Goal: Find contact information: Find contact information

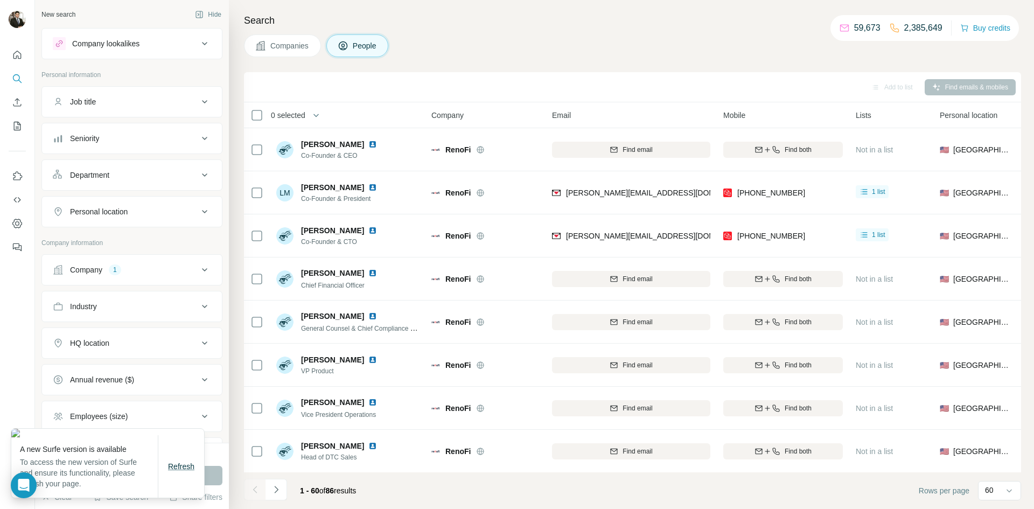
click at [184, 467] on span "Refresh" at bounding box center [181, 466] width 26 height 9
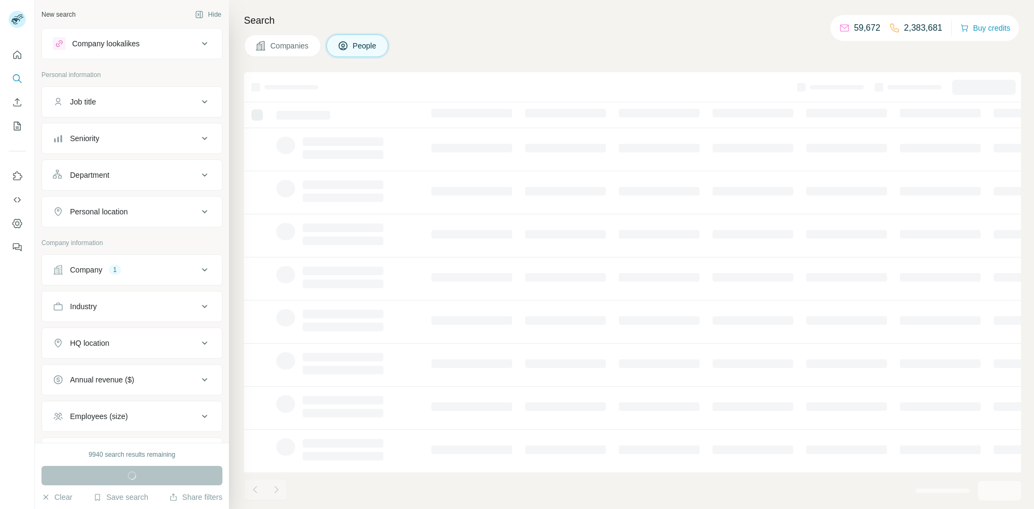
click at [108, 270] on div "Company 1" at bounding box center [125, 269] width 145 height 11
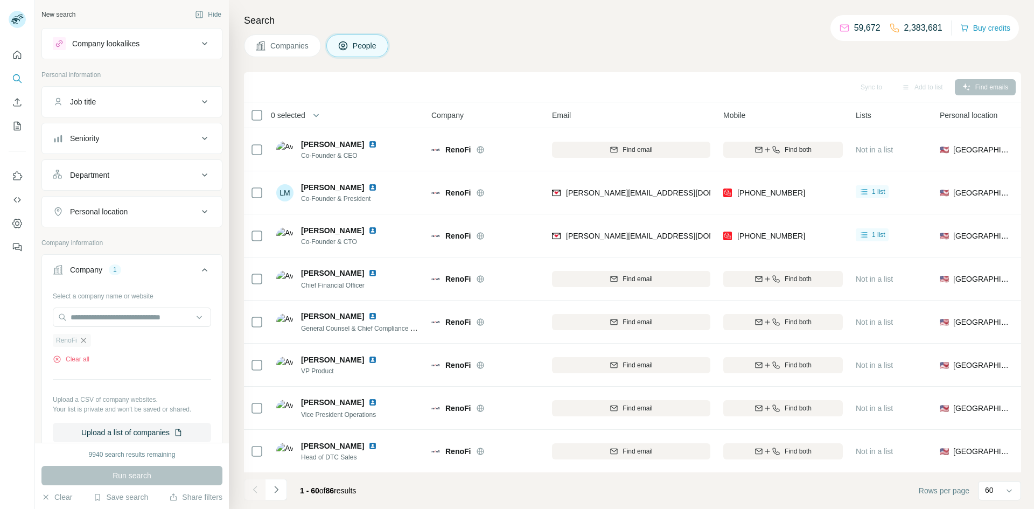
click at [86, 343] on icon "button" at bounding box center [83, 340] width 9 height 9
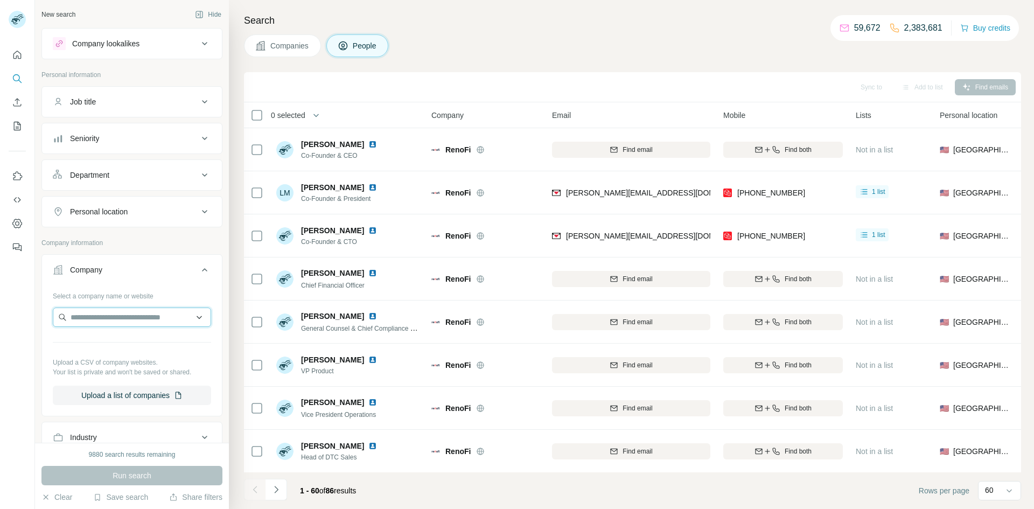
click at [92, 323] on input "text" at bounding box center [132, 316] width 158 height 19
paste input "**********"
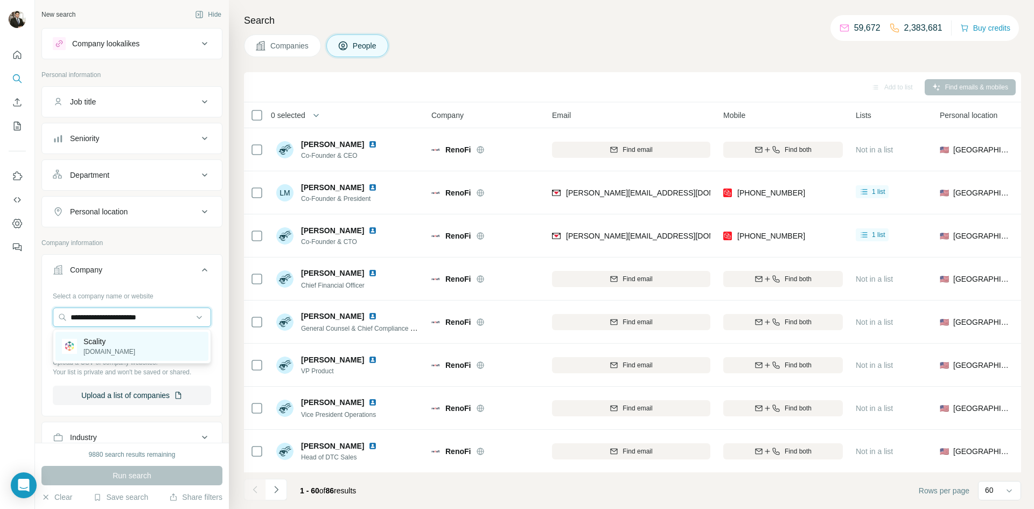
type input "**********"
click at [101, 346] on p "Scality" at bounding box center [109, 341] width 52 height 11
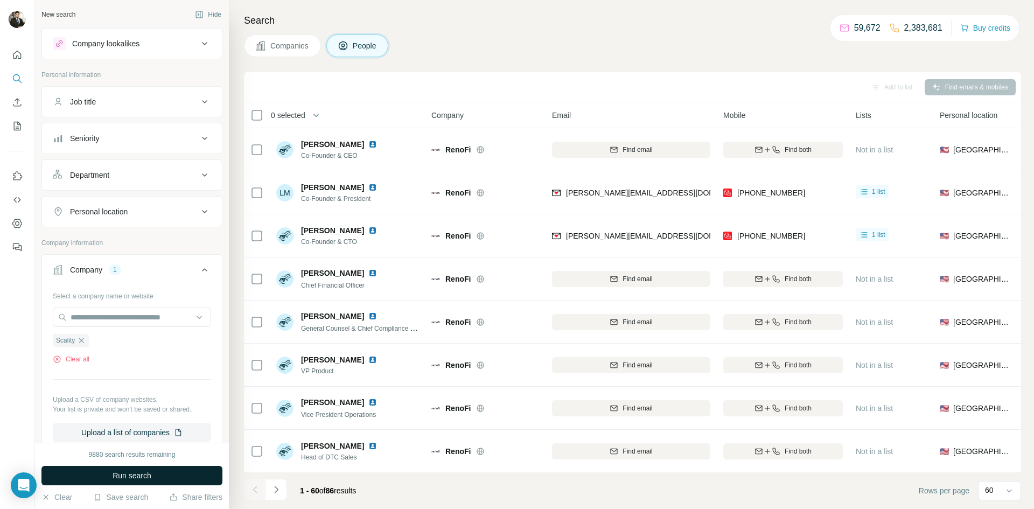
click at [159, 478] on button "Run search" at bounding box center [131, 475] width 181 height 19
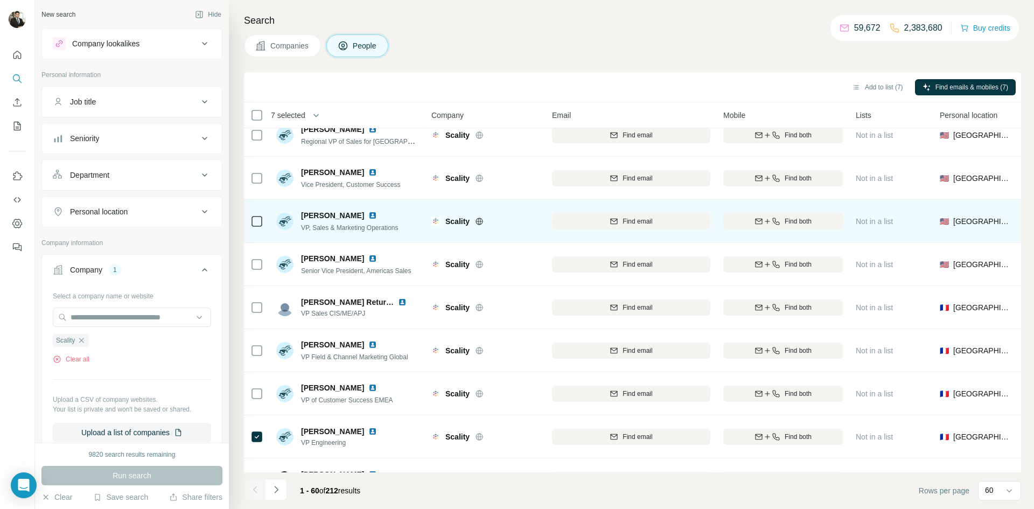
scroll to position [574, 0]
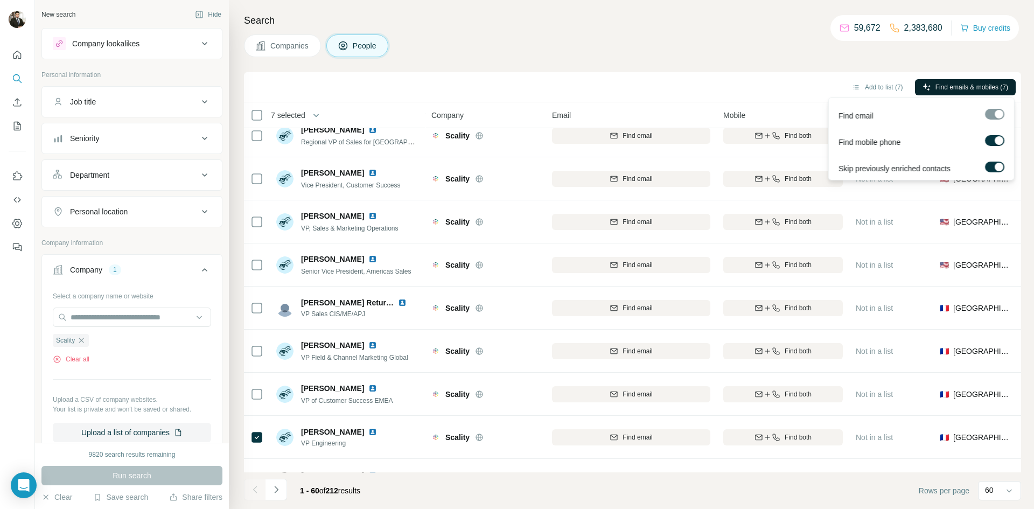
click at [950, 85] on span "Find emails & mobiles (7)" at bounding box center [971, 87] width 73 height 10
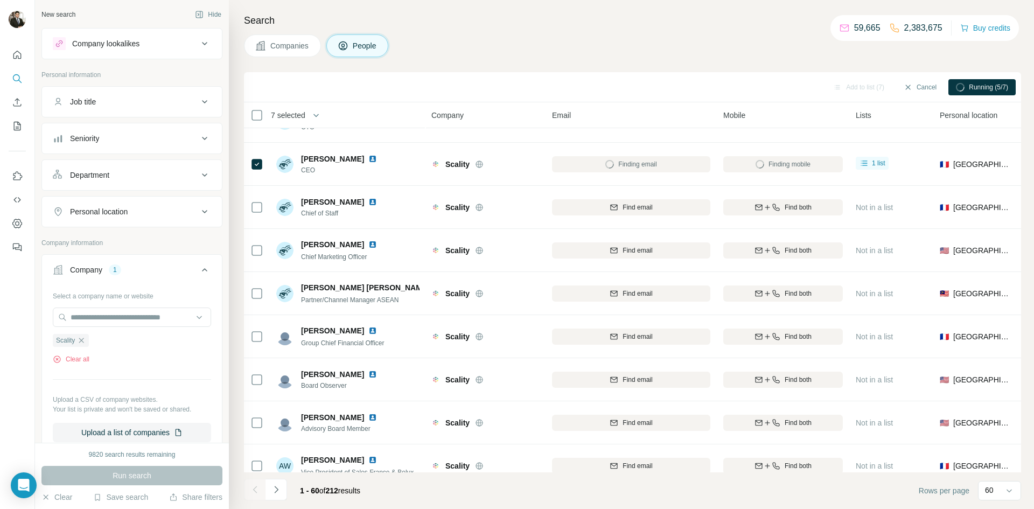
scroll to position [0, 0]
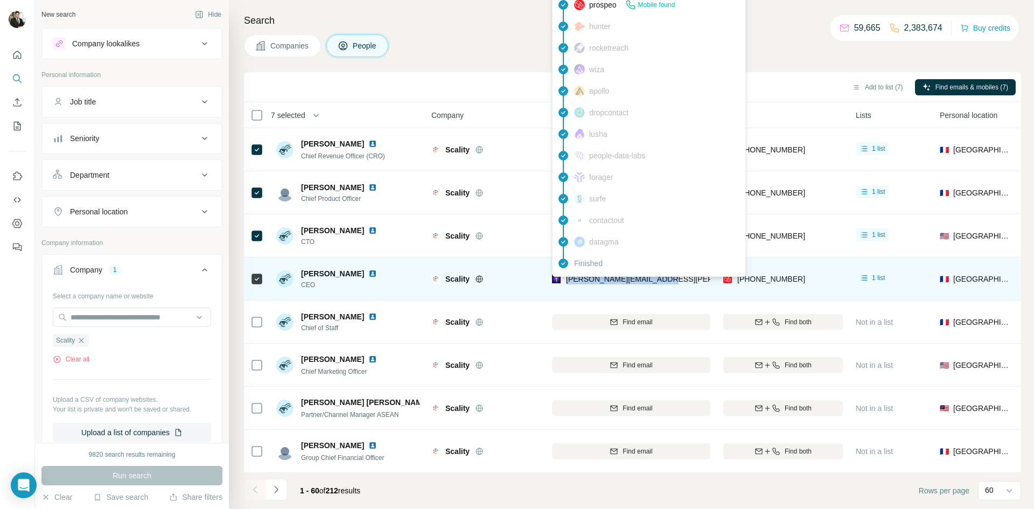
drag, startPoint x: 585, startPoint y: 278, endPoint x: 563, endPoint y: 279, distance: 22.1
click at [563, 279] on div "jerome.lecat@scality.com" at bounding box center [631, 279] width 158 height 30
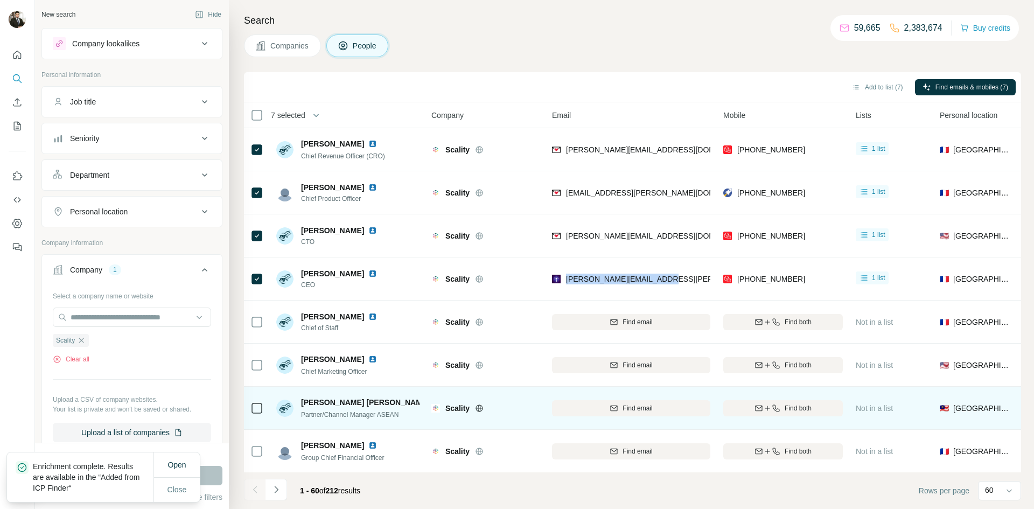
copy span "jerome.lecat@scality.com"
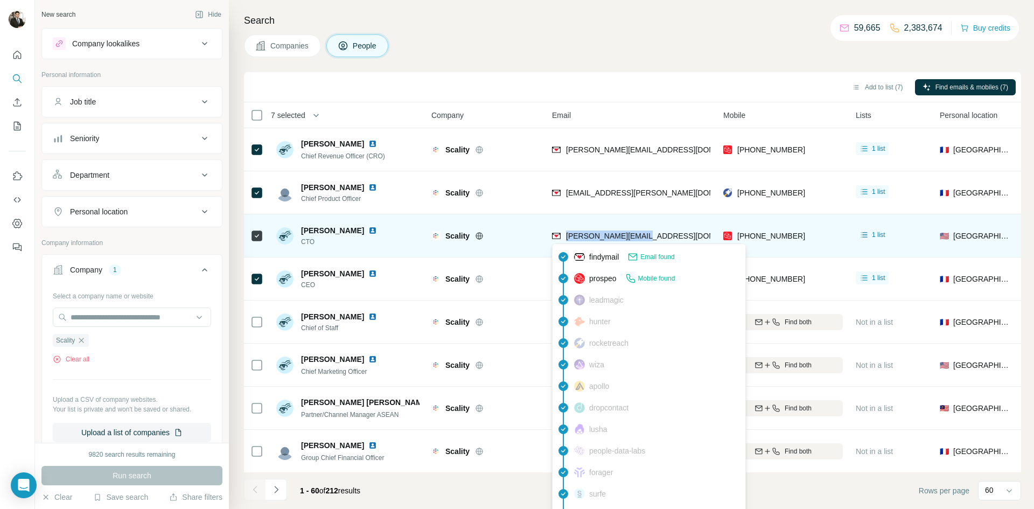
drag, startPoint x: 648, startPoint y: 237, endPoint x: 565, endPoint y: 239, distance: 83.5
click at [565, 239] on div "giorgio@scality.com" at bounding box center [631, 236] width 158 height 30
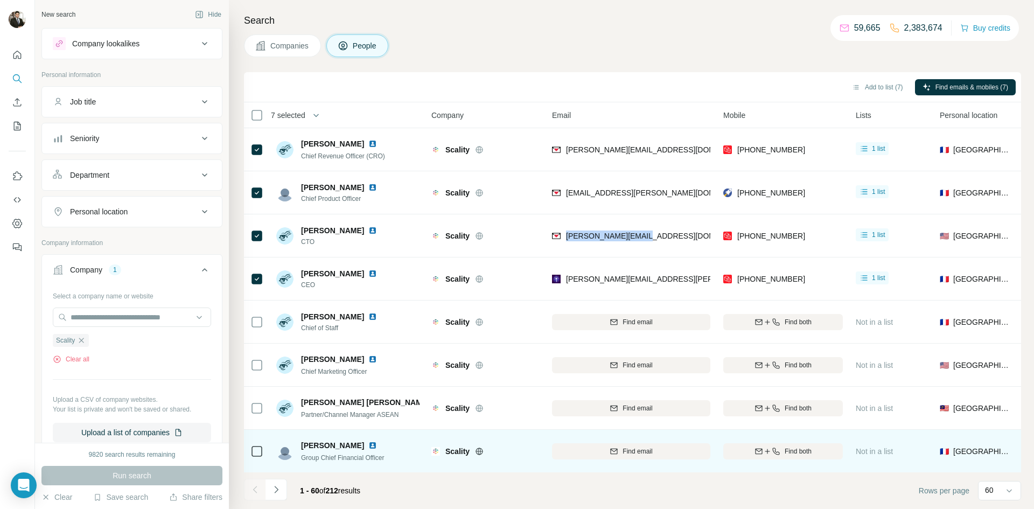
copy span "giorgio@scality.com"
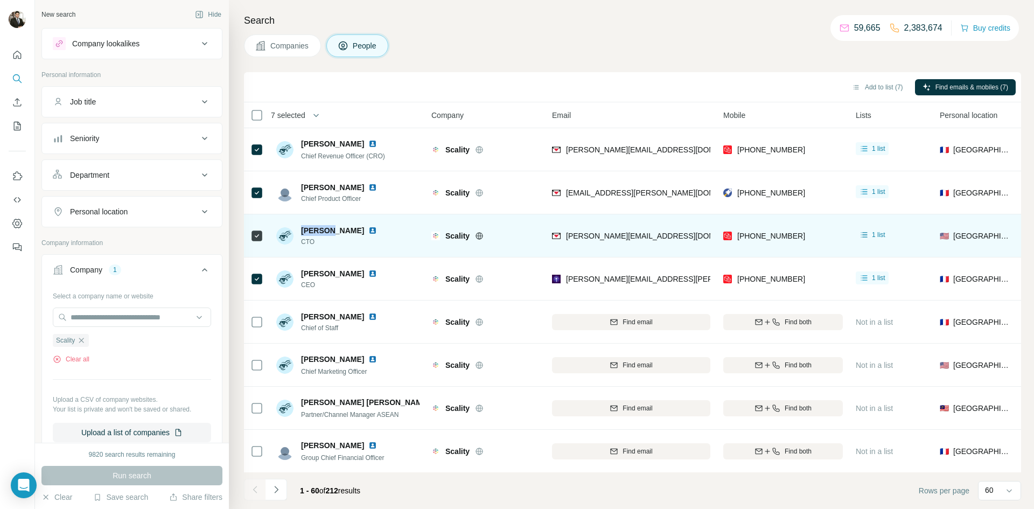
drag, startPoint x: 300, startPoint y: 230, endPoint x: 327, endPoint y: 227, distance: 27.1
click at [327, 227] on span "Giorgio Regni" at bounding box center [332, 230] width 63 height 11
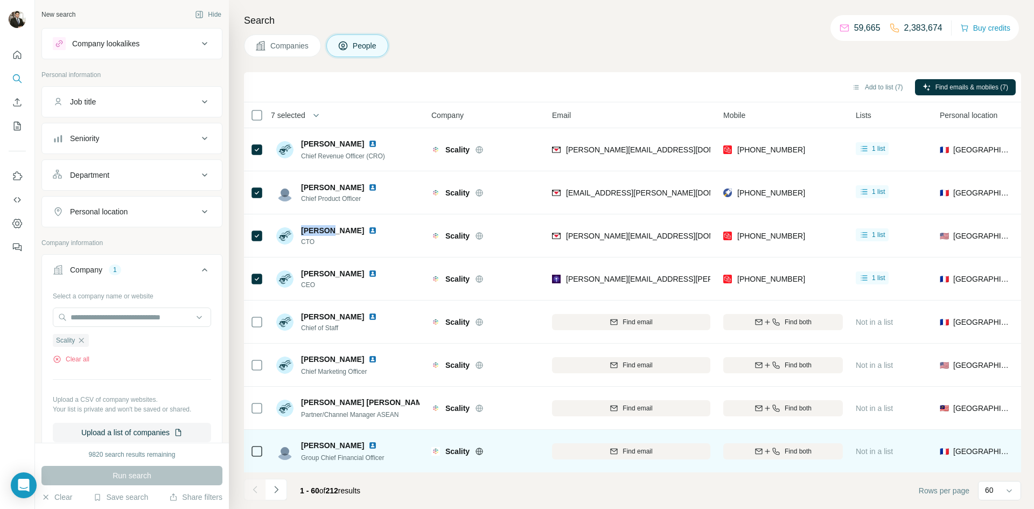
copy span "Giorgio"
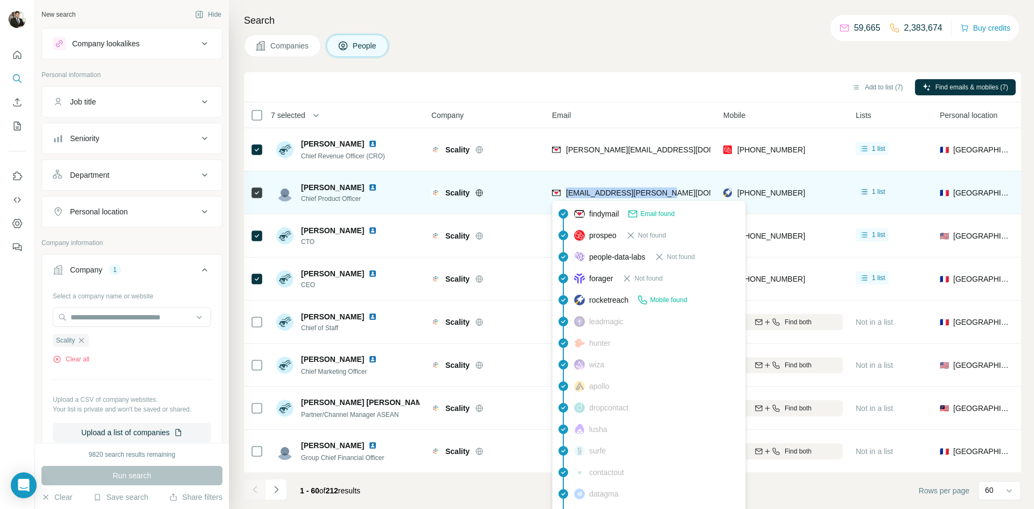
drag, startPoint x: 667, startPoint y: 193, endPoint x: 565, endPoint y: 198, distance: 101.9
click at [565, 198] on div "erwan.girard@scality.com" at bounding box center [631, 193] width 158 height 30
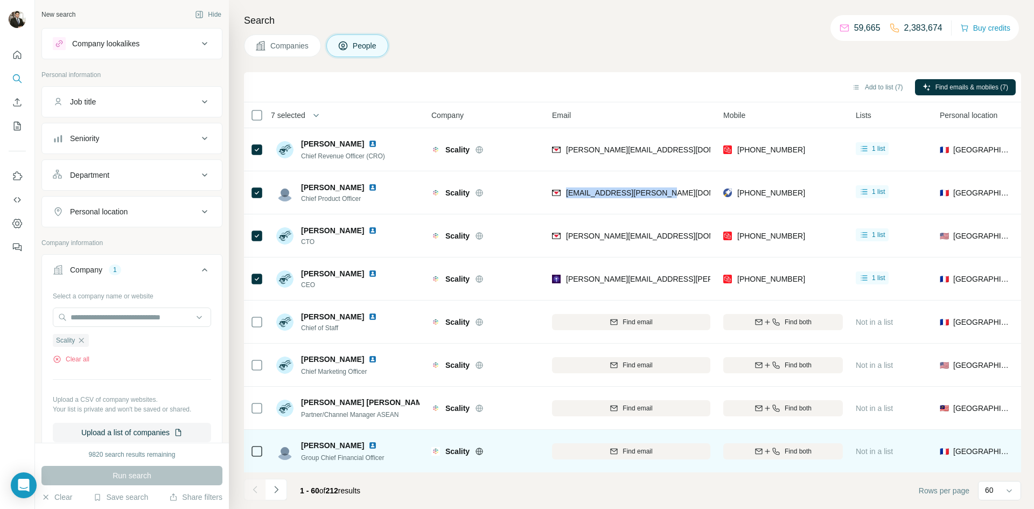
copy span "erwan.girard@scality.com"
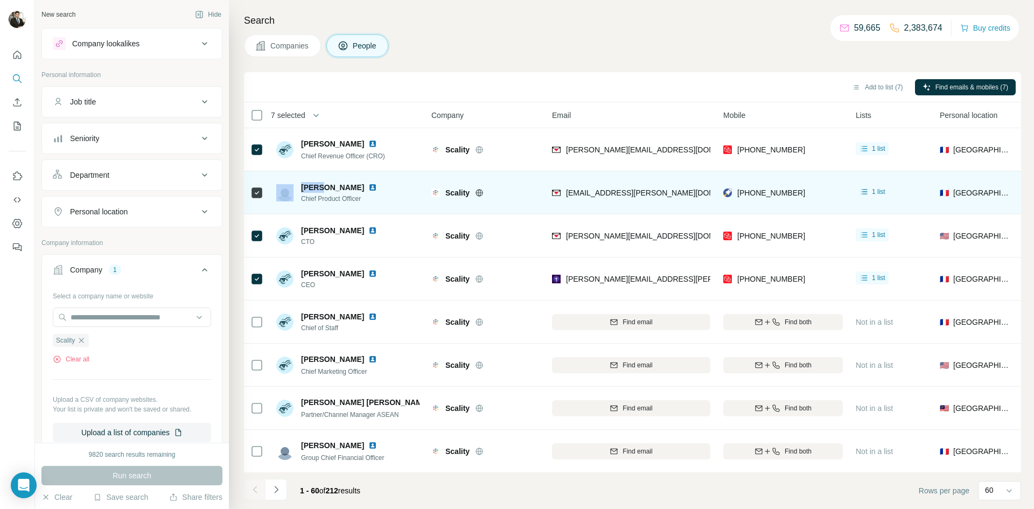
drag, startPoint x: 293, startPoint y: 190, endPoint x: 317, endPoint y: 194, distance: 24.1
click at [323, 190] on div "Erwan GIRARD Chief Product Officer" at bounding box center [333, 193] width 114 height 22
copy div "Erwan"
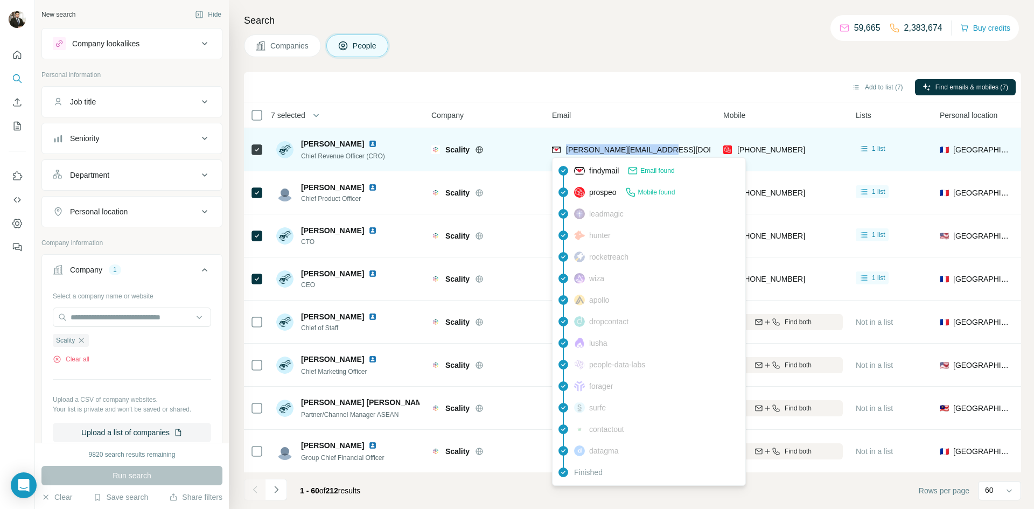
drag, startPoint x: 661, startPoint y: 153, endPoint x: 567, endPoint y: 153, distance: 94.2
click at [567, 153] on div "emilio.roman@scality.com" at bounding box center [631, 150] width 158 height 30
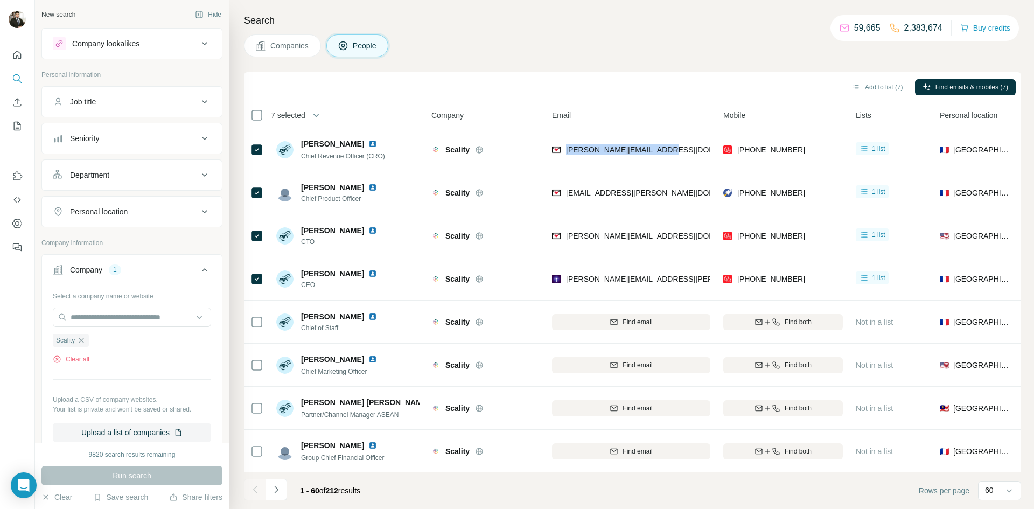
copy span "emilio.roman@scality.com"
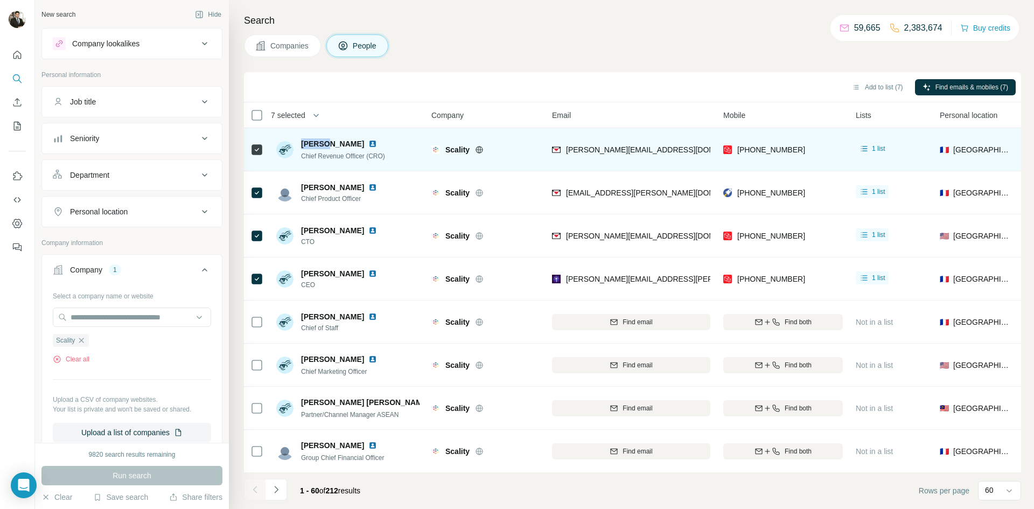
drag, startPoint x: 299, startPoint y: 145, endPoint x: 322, endPoint y: 141, distance: 23.0
click at [322, 141] on div "Emilio Roman Chief Revenue Officer (CRO)" at bounding box center [333, 149] width 114 height 23
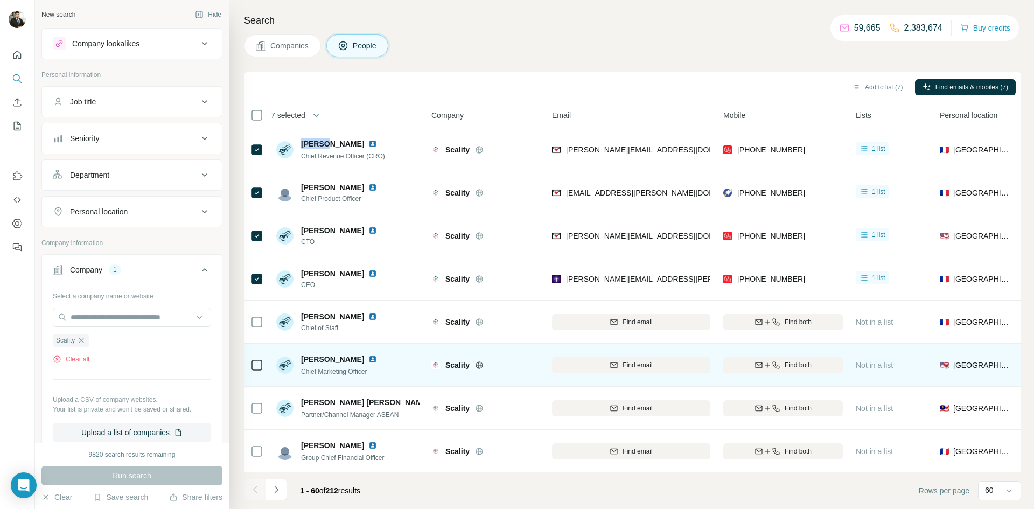
copy span "Emilio"
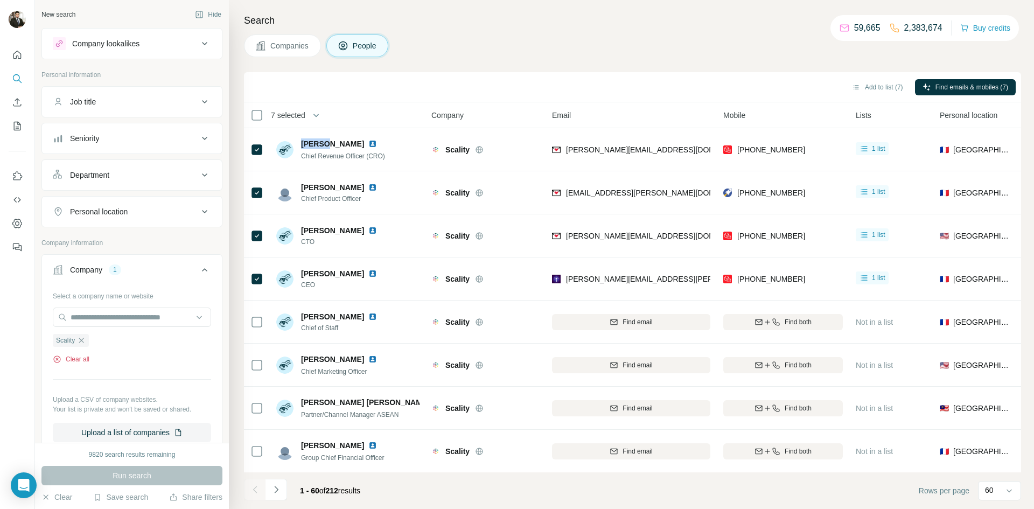
click at [79, 357] on button "Clear all" at bounding box center [71, 359] width 37 height 10
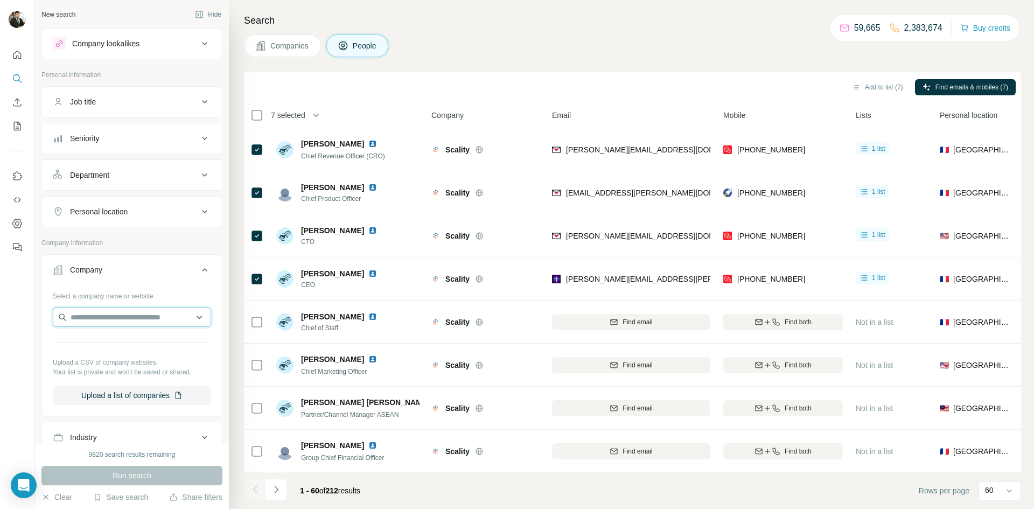
click at [96, 322] on input "text" at bounding box center [132, 316] width 158 height 19
type input "**********"
click at [114, 342] on p "Gather" at bounding box center [109, 341] width 52 height 11
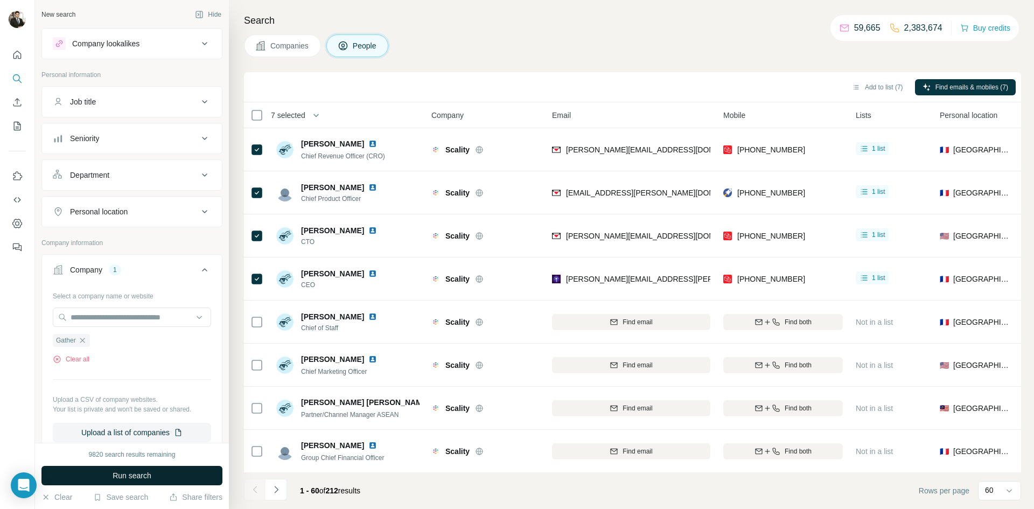
click at [126, 477] on span "Run search" at bounding box center [132, 475] width 39 height 11
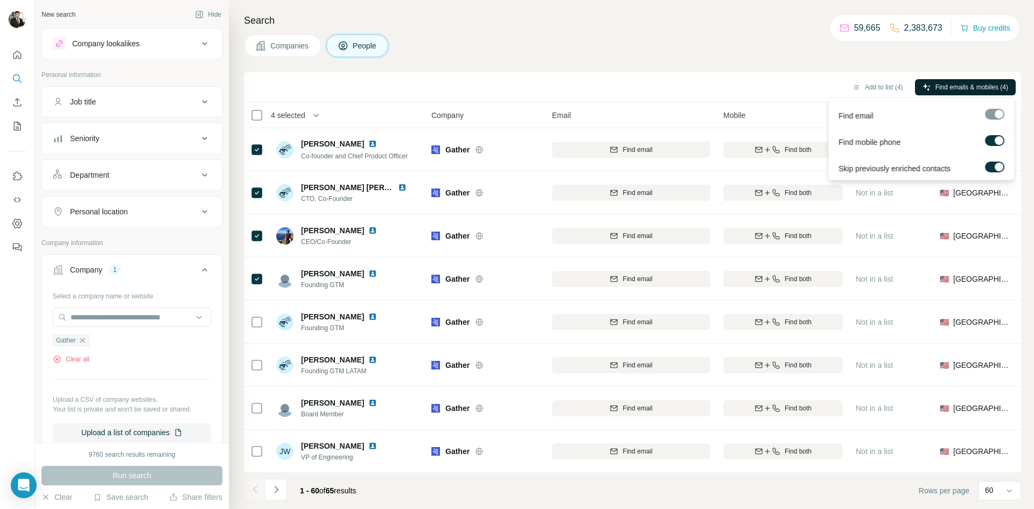
click at [972, 88] on span "Find emails & mobiles (4)" at bounding box center [971, 87] width 73 height 10
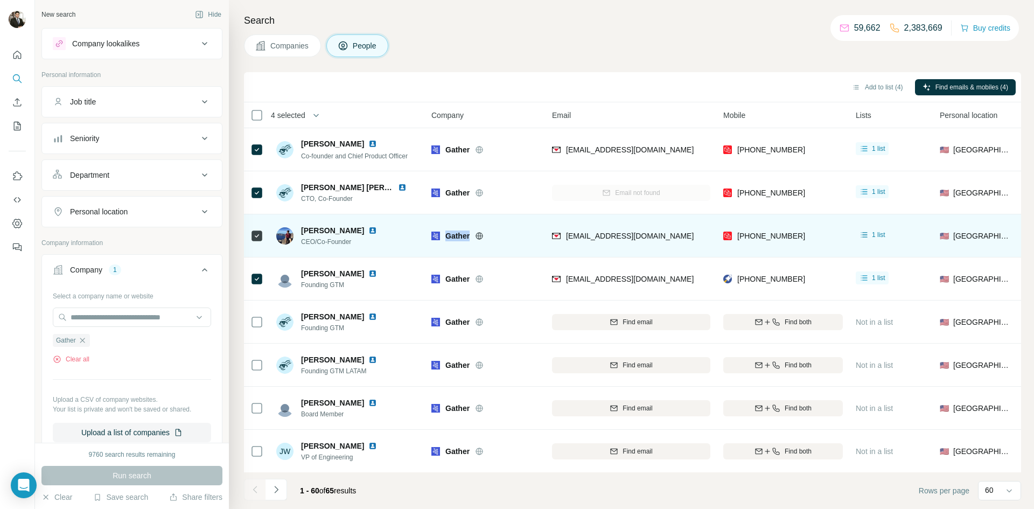
drag, startPoint x: 447, startPoint y: 234, endPoint x: 470, endPoint y: 236, distance: 22.7
click at [471, 236] on div "Gather" at bounding box center [492, 235] width 94 height 11
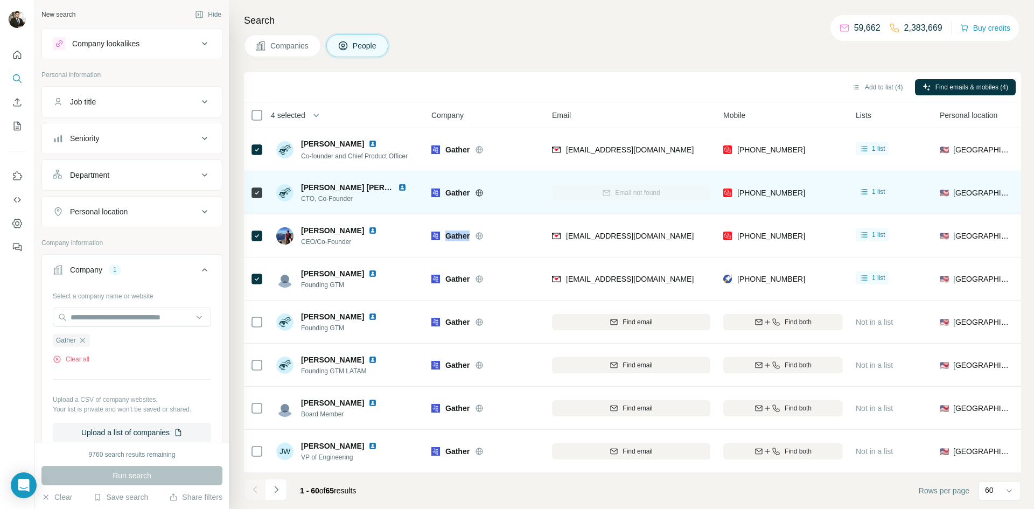
copy span "Gather"
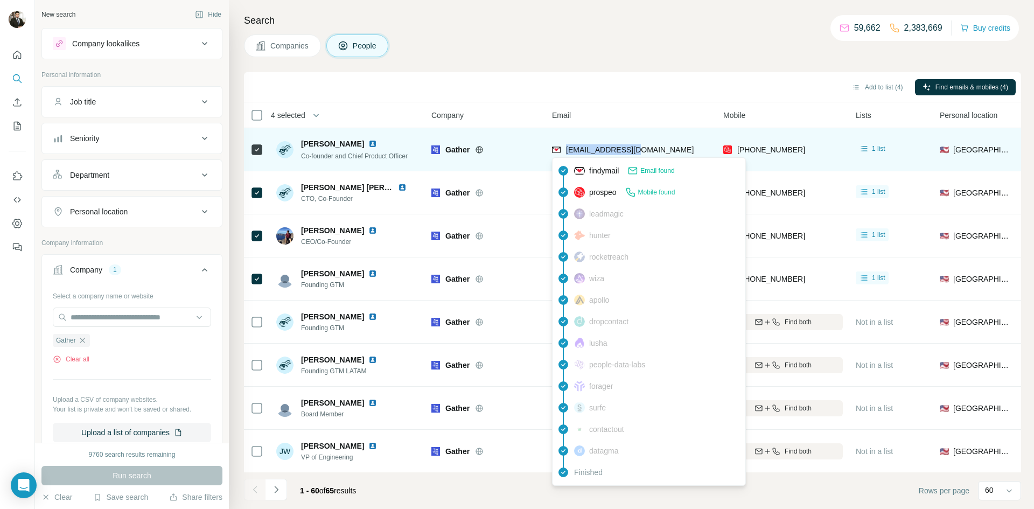
drag, startPoint x: 649, startPoint y: 149, endPoint x: 563, endPoint y: 149, distance: 86.2
click at [563, 149] on div "jinen@gather.town" at bounding box center [631, 150] width 158 height 30
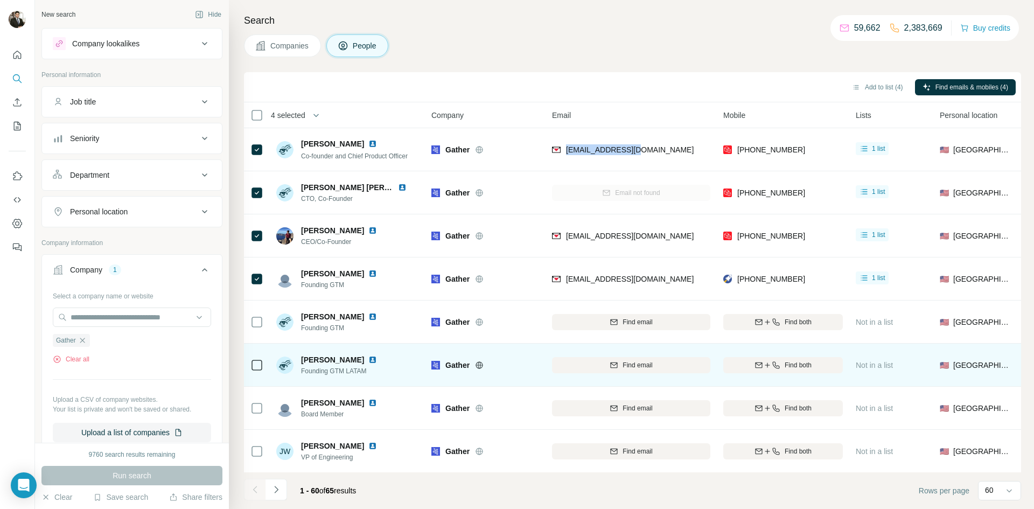
copy span "jinen@gather.town"
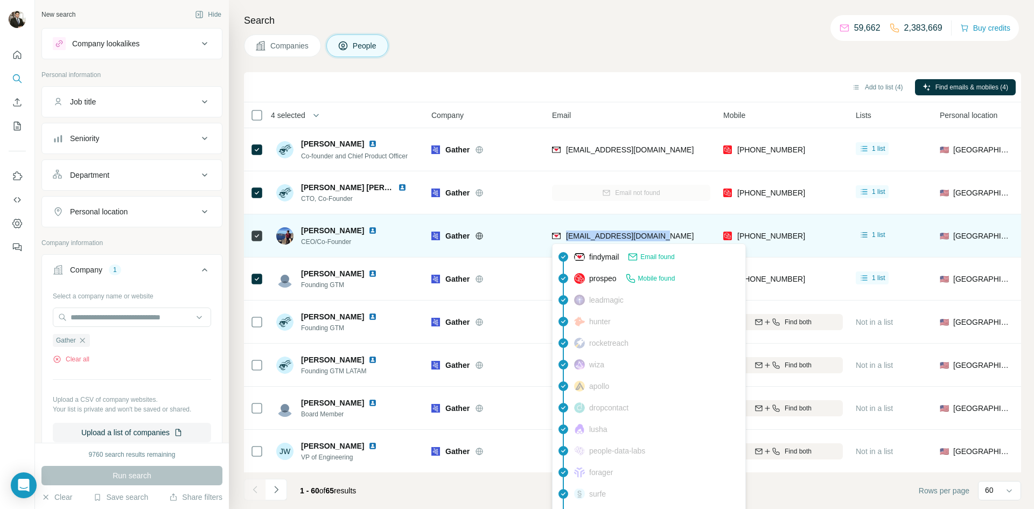
drag, startPoint x: 670, startPoint y: 231, endPoint x: 566, endPoint y: 240, distance: 104.9
click at [566, 240] on div "phillipwang@gather.town" at bounding box center [631, 236] width 158 height 30
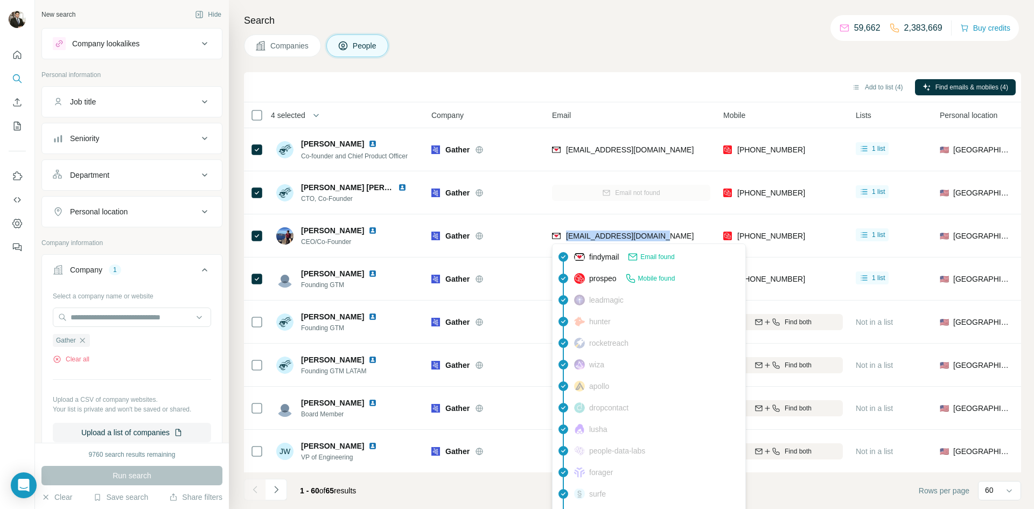
copy span "phillipwang@gather.town"
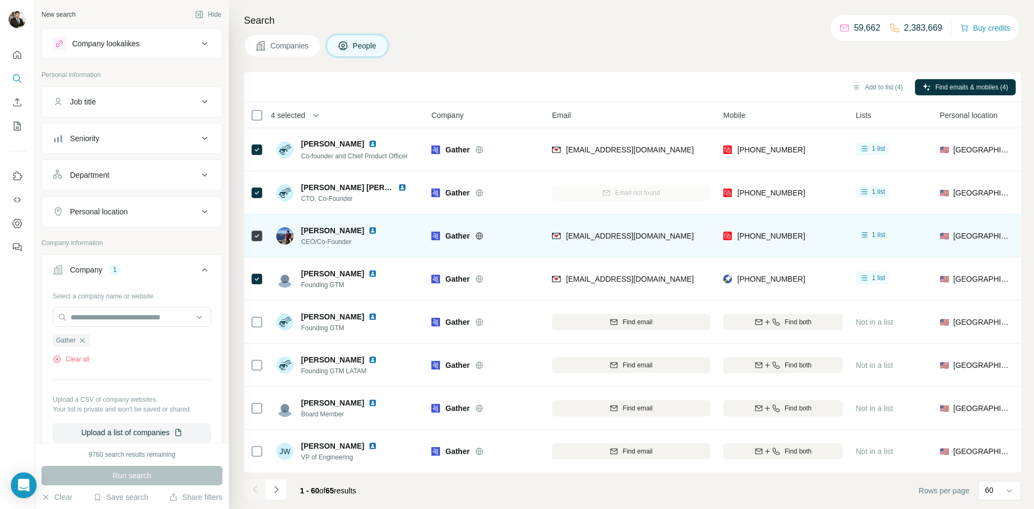
drag, startPoint x: 297, startPoint y: 229, endPoint x: 323, endPoint y: 230, distance: 25.9
click at [323, 230] on div "Phillip Wang CEO/Co-Founder" at bounding box center [333, 236] width 114 height 22
drag, startPoint x: 321, startPoint y: 230, endPoint x: 299, endPoint y: 231, distance: 22.6
click at [299, 231] on div "Phillip Wang CEO/Co-Founder" at bounding box center [333, 236] width 114 height 22
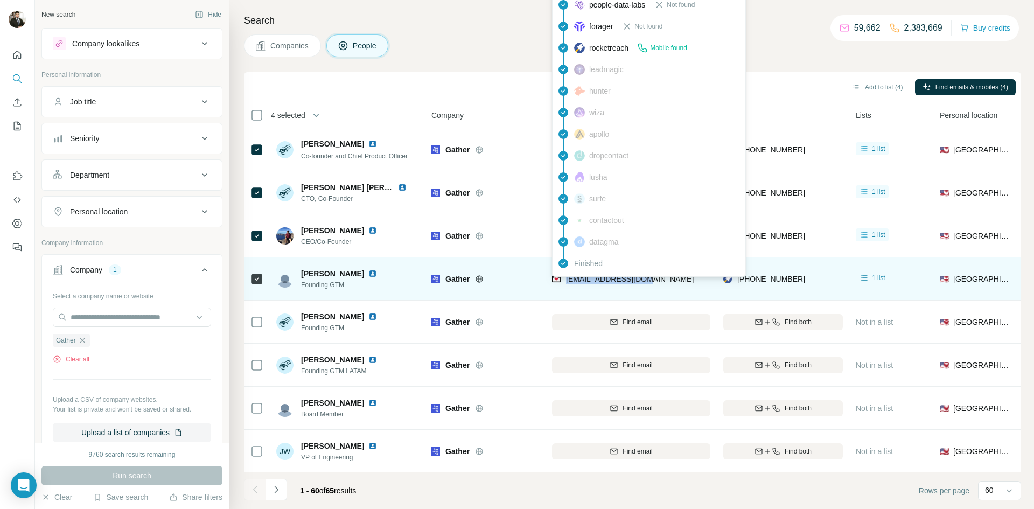
drag, startPoint x: 654, startPoint y: 278, endPoint x: 565, endPoint y: 284, distance: 89.6
click at [565, 284] on div "clinton@gather.town" at bounding box center [631, 279] width 158 height 30
